Goal: Information Seeking & Learning: Learn about a topic

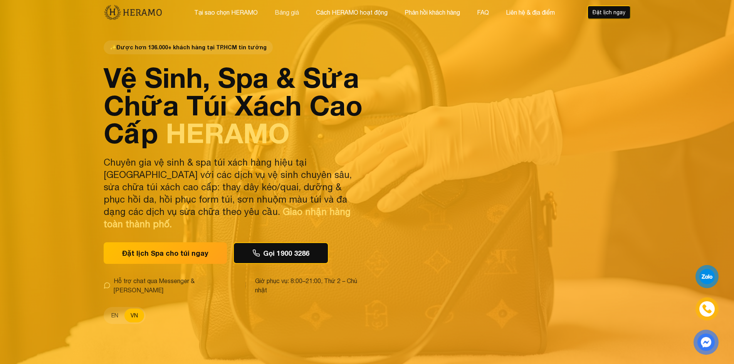
click at [282, 10] on button "Bảng giá" at bounding box center [287, 12] width 29 height 10
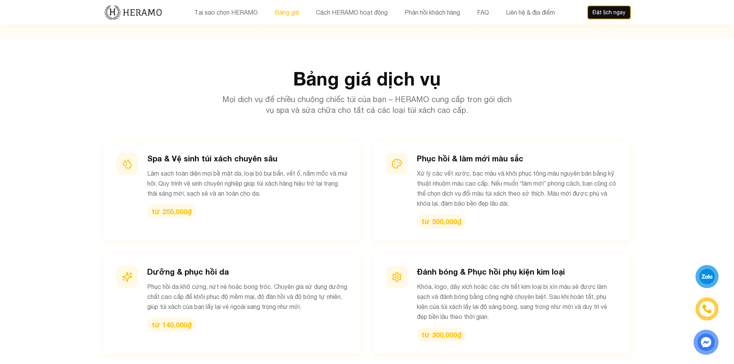
scroll to position [769, 0]
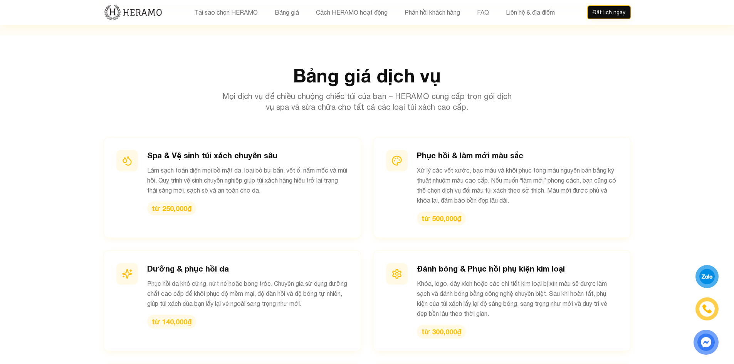
click at [14, 119] on section "Bảng giá dịch vụ Mọi dịch vụ để chiều chuộng chiếc túi của bạn – HERAMO cung cấ…" at bounding box center [367, 318] width 734 height 566
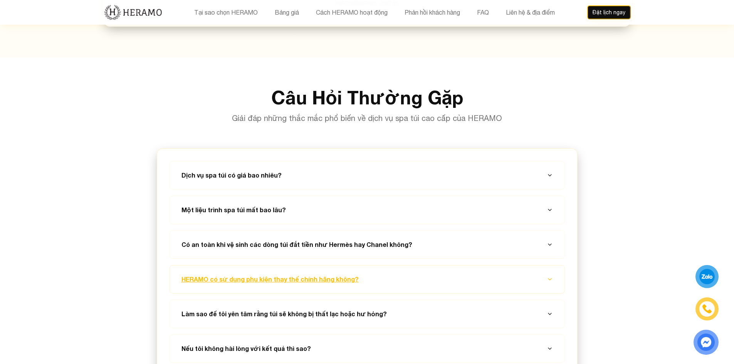
scroll to position [2773, 0]
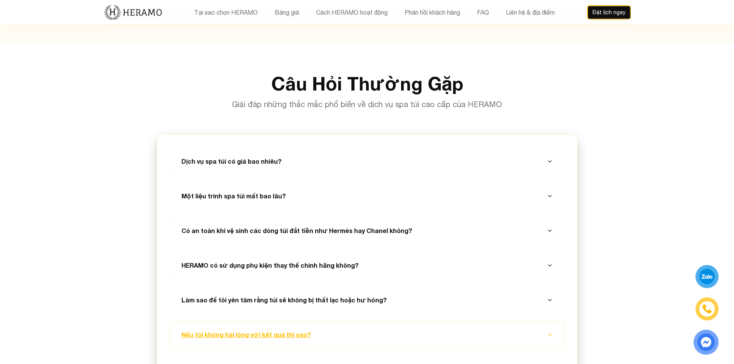
click at [284, 321] on button "Nếu tôi không hài lòng với kết quả thì sao?" at bounding box center [367, 335] width 376 height 28
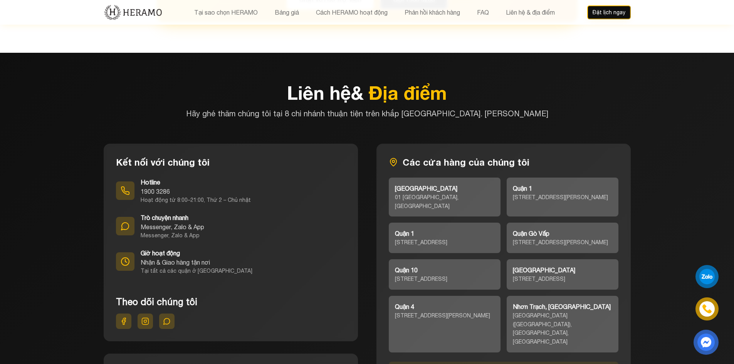
scroll to position [3313, 0]
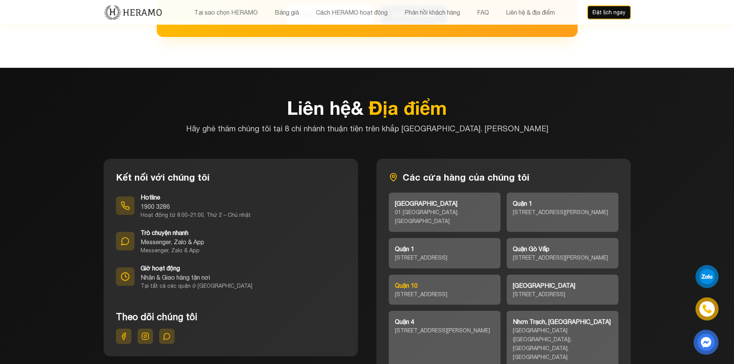
click at [415, 290] on div "[STREET_ADDRESS]" at bounding box center [444, 294] width 99 height 9
click at [708, 176] on section "Liên hệ & Địa điểm Hãy ghé thăm chúng tôi tại 8 chi nhánh thuận tiện trên khắp …" at bounding box center [367, 343] width 734 height 551
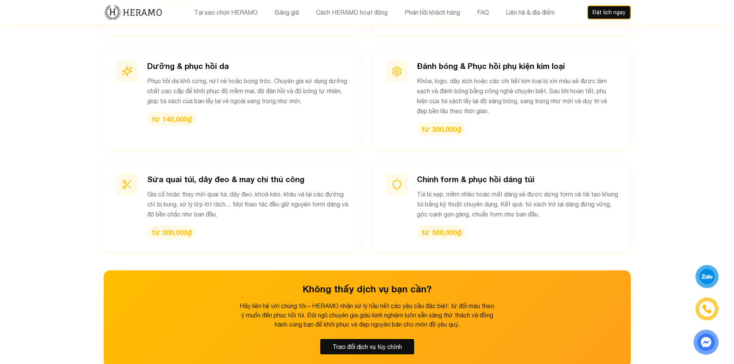
scroll to position [975, 0]
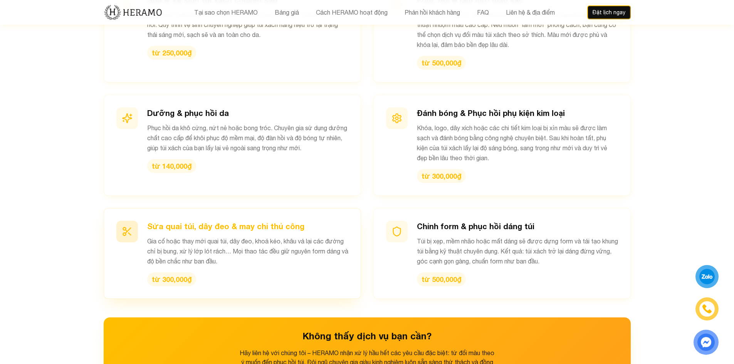
scroll to position [925, 0]
